Goal: Task Accomplishment & Management: Use online tool/utility

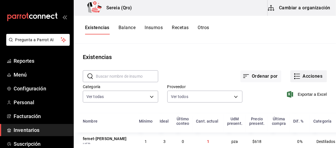
click at [294, 75] on icon "button" at bounding box center [297, 76] width 7 height 7
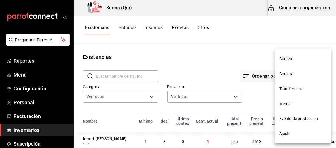
click at [294, 75] on span "Compra" at bounding box center [303, 74] width 48 height 6
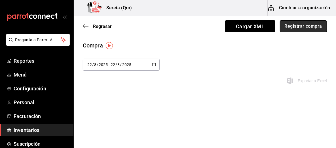
click at [296, 31] on button "Registrar compra" at bounding box center [303, 26] width 47 height 12
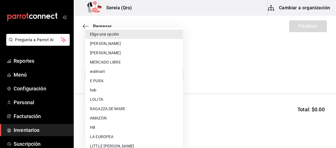
click at [176, 76] on body "Pregunta a Parrot AI Reportes Menú Configuración Personal Facturación Inventari…" at bounding box center [168, 58] width 336 height 116
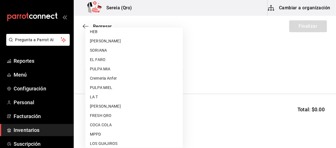
scroll to position [170, 0]
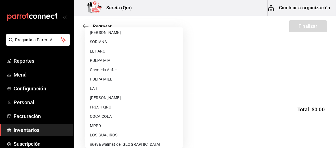
click at [122, 99] on li "[PERSON_NAME]" at bounding box center [133, 98] width 97 height 9
type input "18c61612-2004-445e-9a8a-ff0bfa1d7b55"
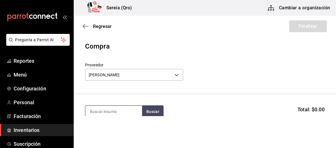
click at [120, 116] on input at bounding box center [113, 112] width 57 height 12
type input "coco"
click at [154, 112] on button "Buscar" at bounding box center [153, 112] width 22 height 12
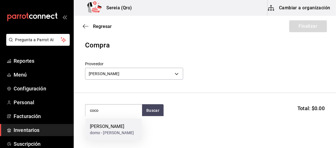
click at [114, 130] on div "domo - [PERSON_NAME]" at bounding box center [112, 133] width 44 height 6
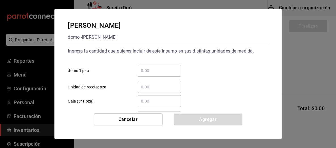
click at [150, 73] on input "​ domo 1 pza" at bounding box center [159, 70] width 43 height 7
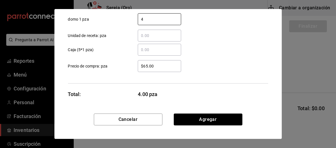
scroll to position [52, 0]
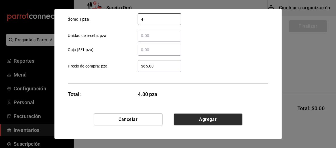
type input "4"
click at [189, 120] on button "Agregar" at bounding box center [208, 120] width 69 height 12
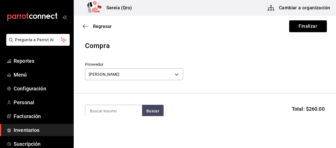
scroll to position [0, 0]
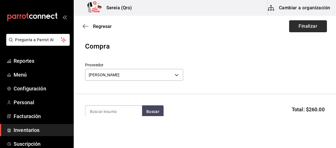
click at [294, 29] on button "Finalizar" at bounding box center [308, 26] width 38 height 12
